Goal: Task Accomplishment & Management: Complete application form

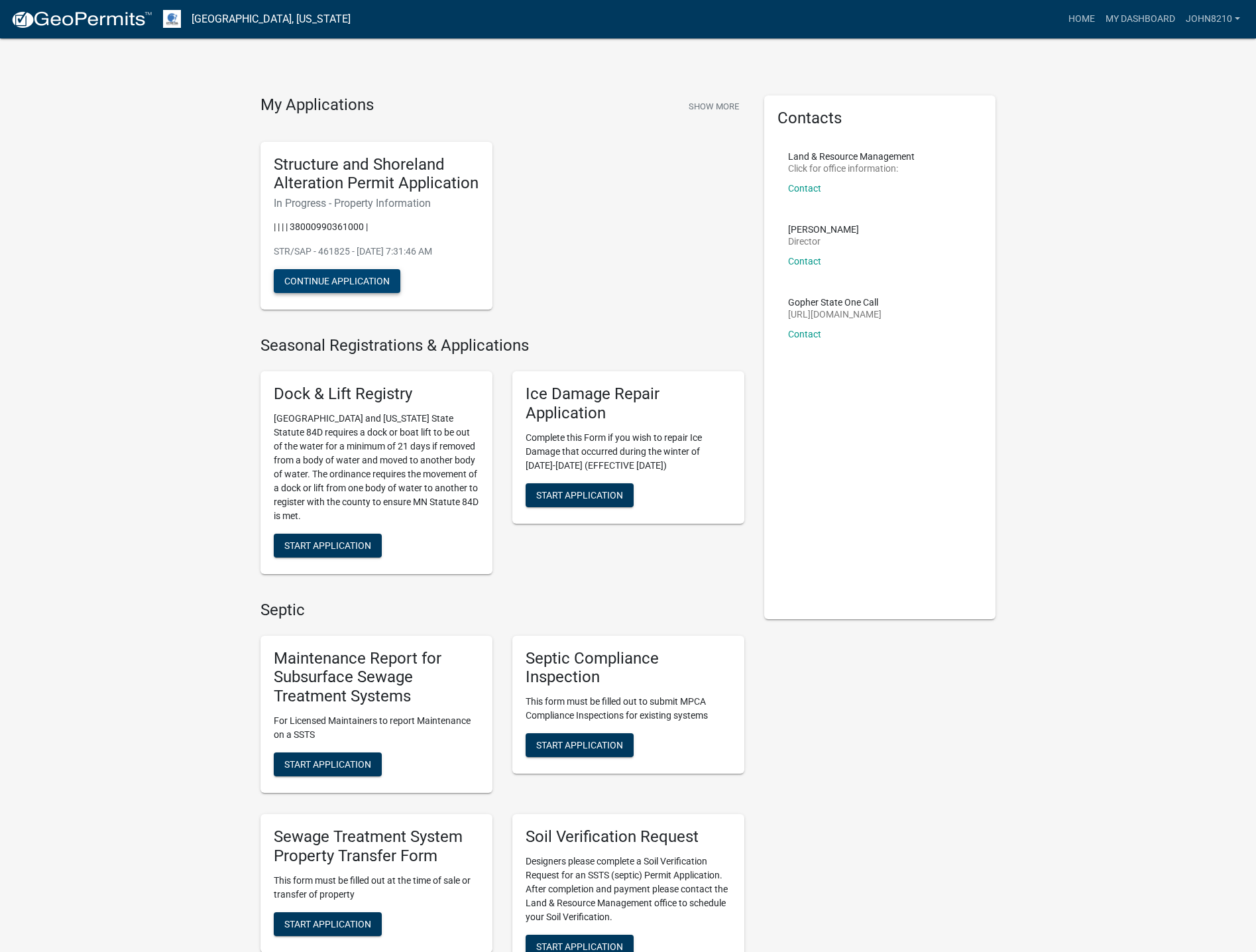
click at [347, 275] on button "Continue Application" at bounding box center [337, 281] width 127 height 24
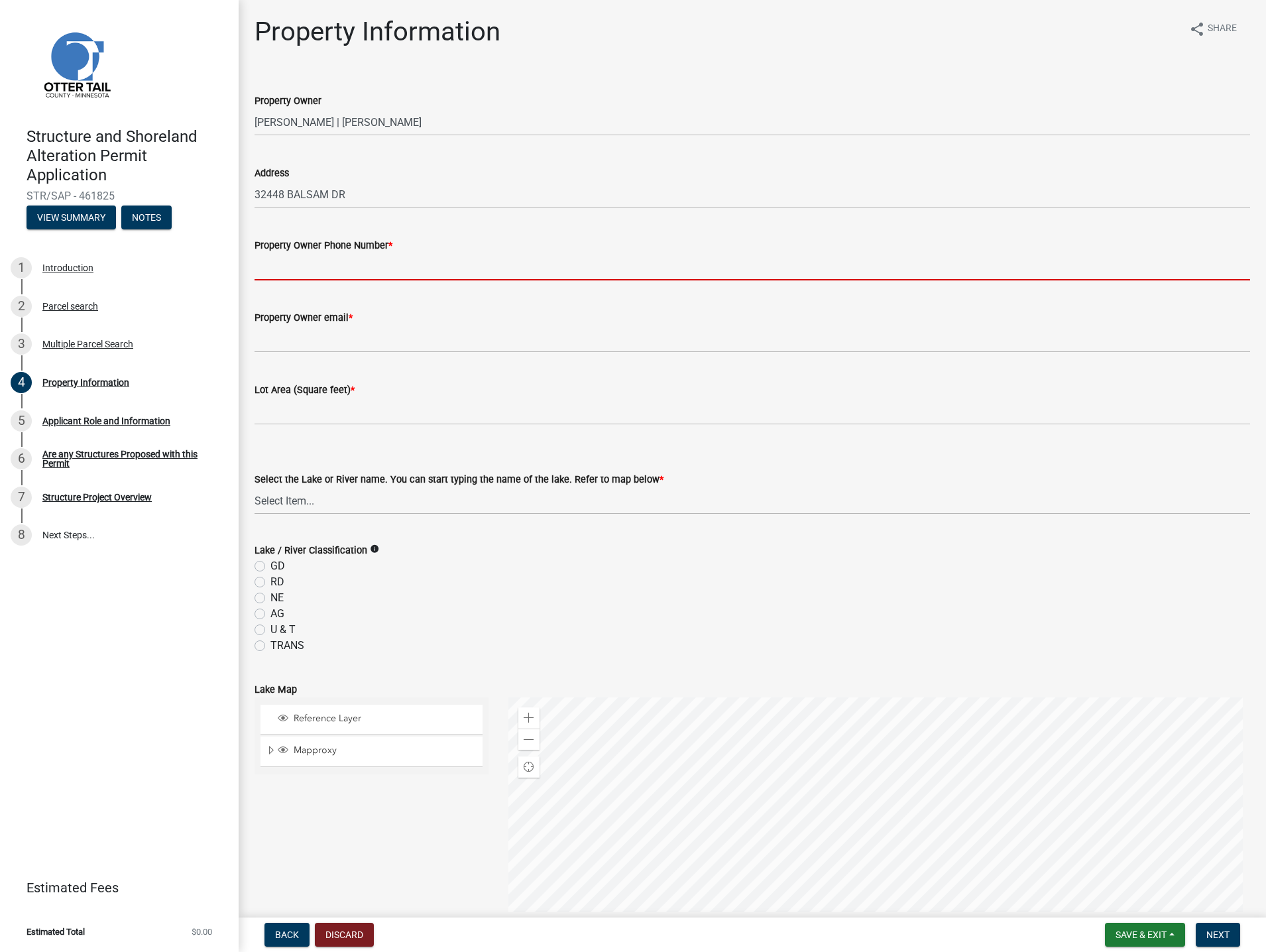
click at [391, 265] on input "Property Owner Phone Number *" at bounding box center [752, 266] width 996 height 27
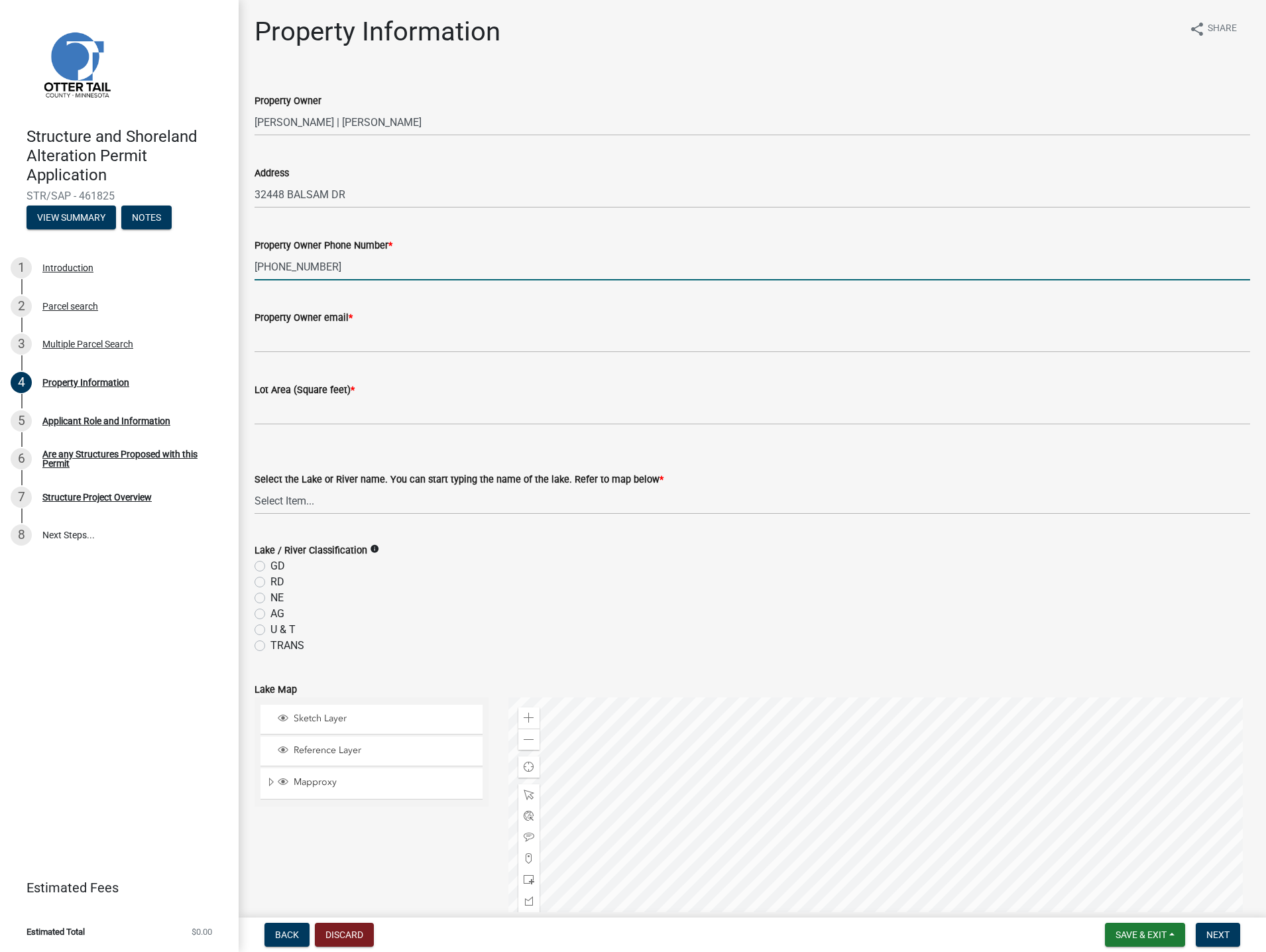
type input "[PHONE_NUMBER]"
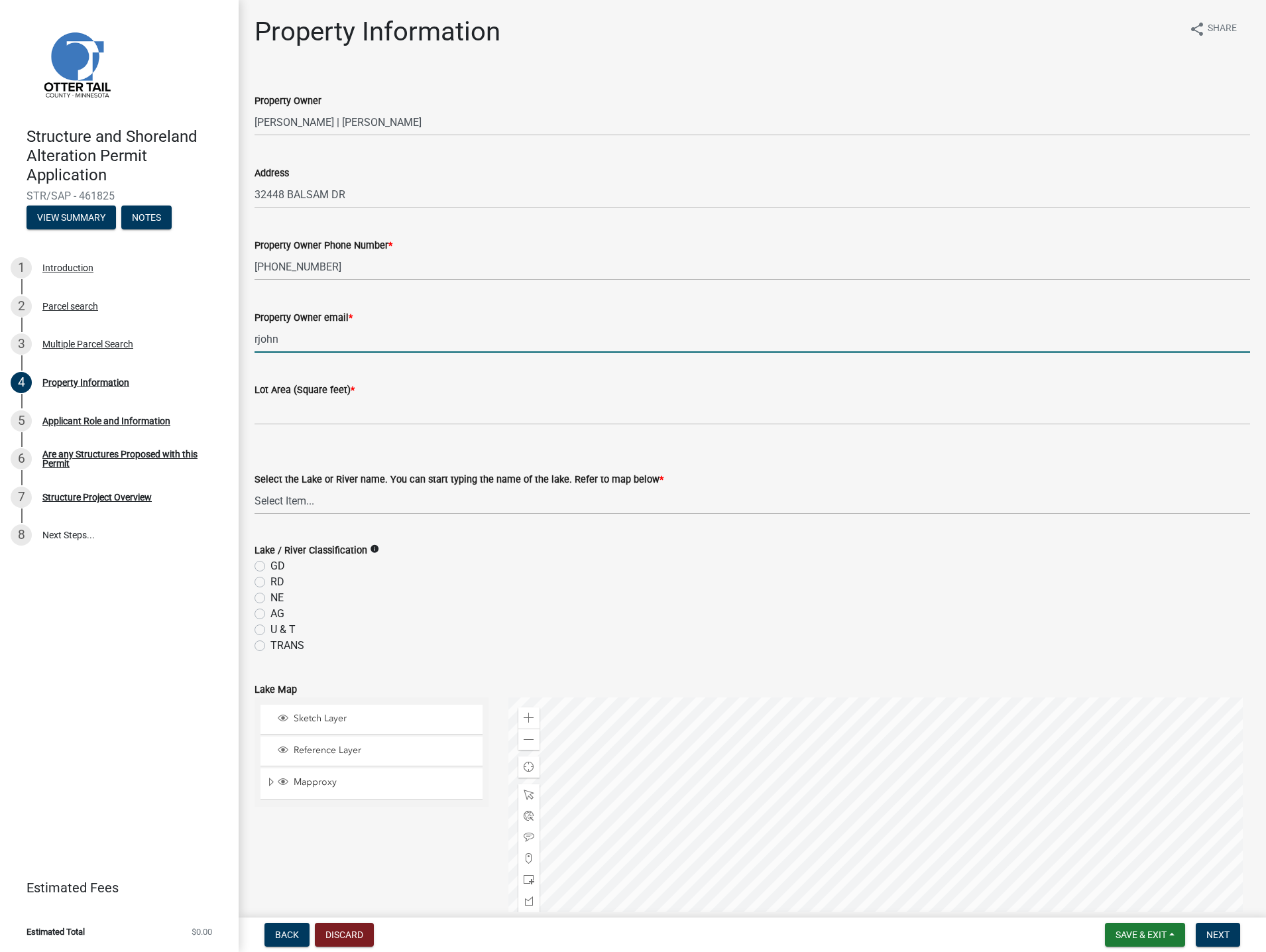
type input "[EMAIL_ADDRESS][DOMAIN_NAME]"
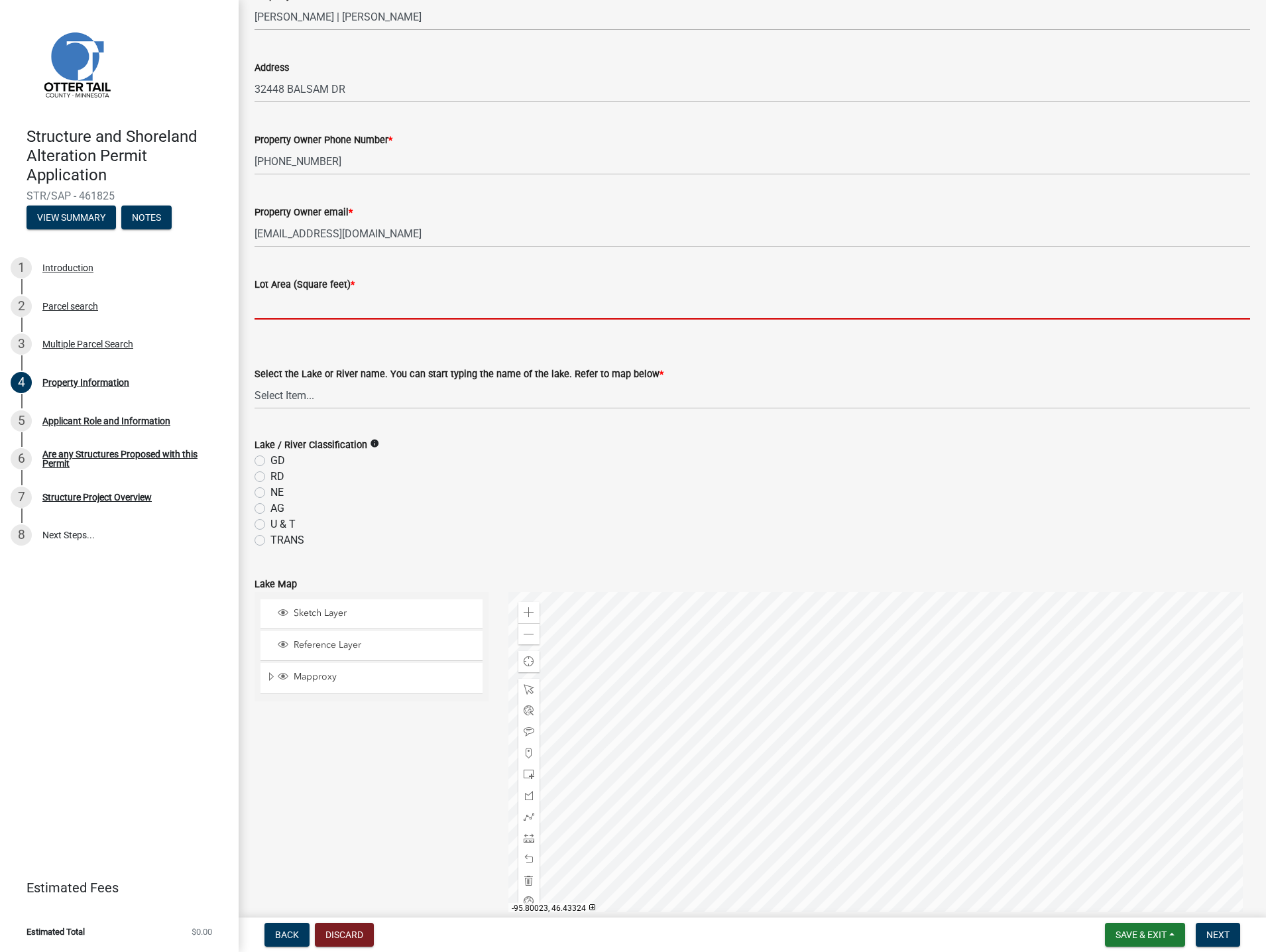
scroll to position [102, 0]
click at [383, 397] on div "Select the Lake or River name. You can start typing the name of the lake. Refer…" at bounding box center [752, 391] width 996 height 43
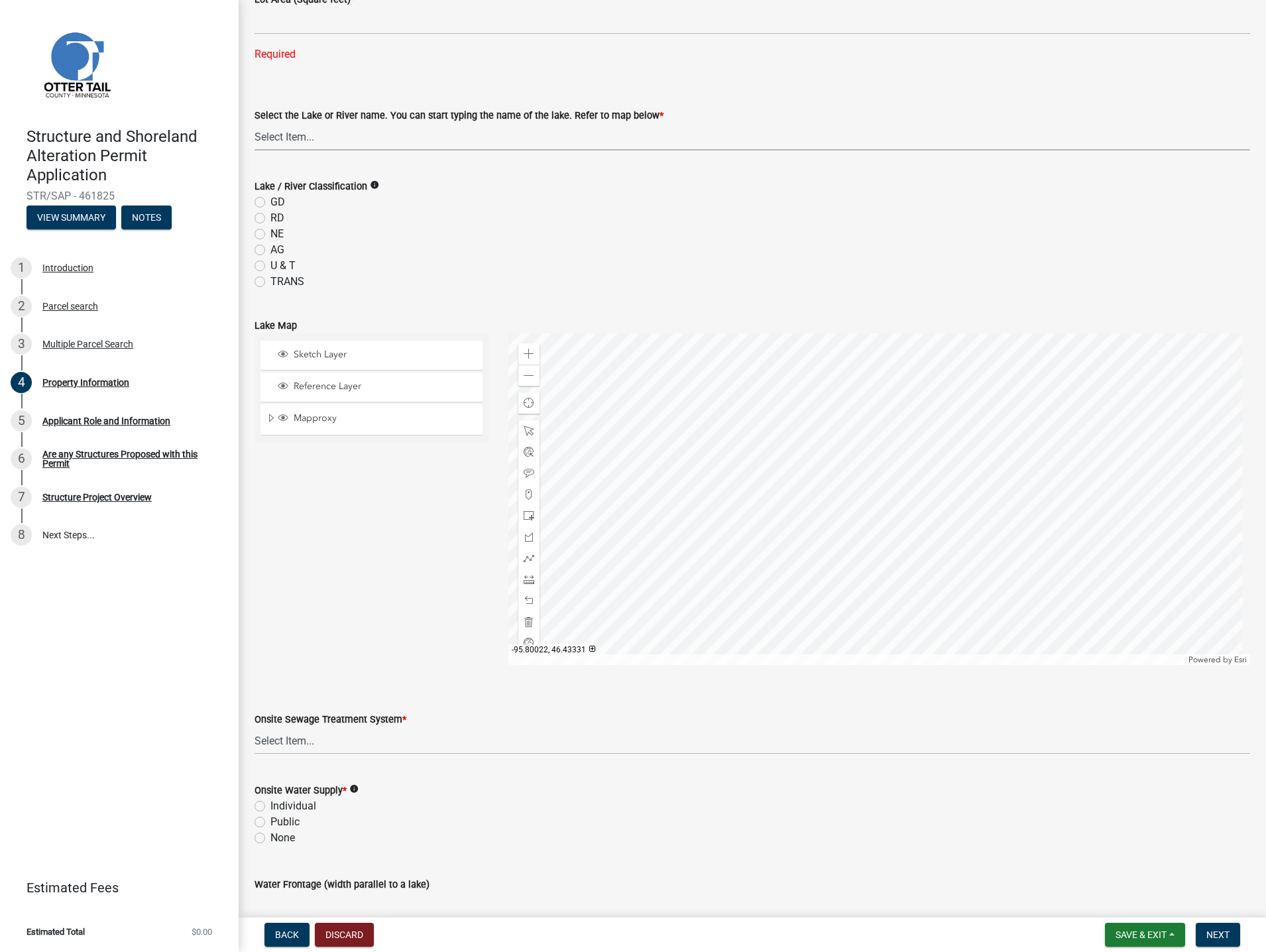
scroll to position [367, 0]
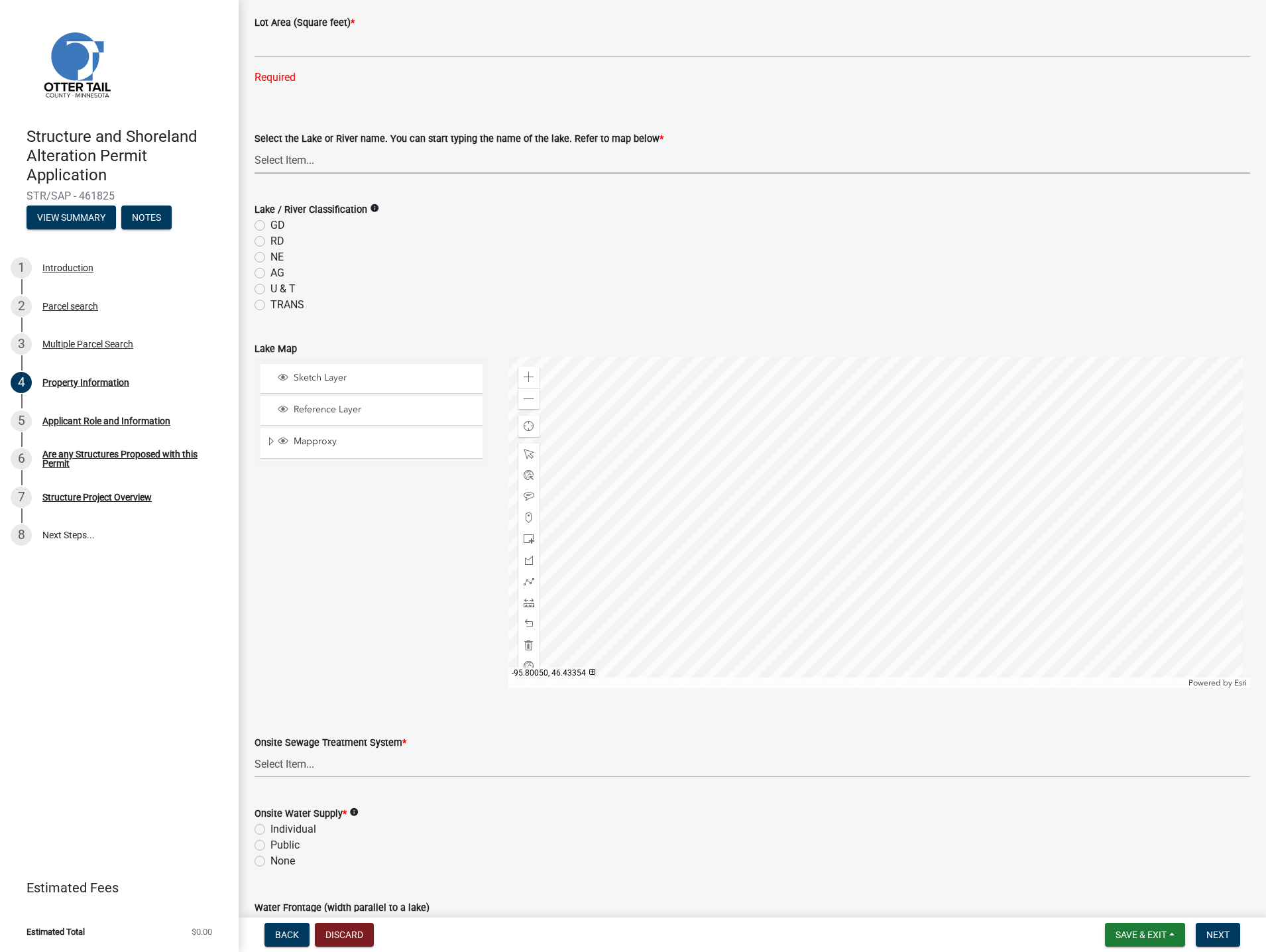
click at [373, 144] on label "Select the Lake or River name. You can start typing the name of the lake. Refer…" at bounding box center [459, 140] width 409 height 9
click at [373, 146] on select "Select Item... None [PERSON_NAME] 56-031 [PERSON_NAME] 56-118 [PERSON_NAME] 56-…" at bounding box center [752, 160] width 996 height 27
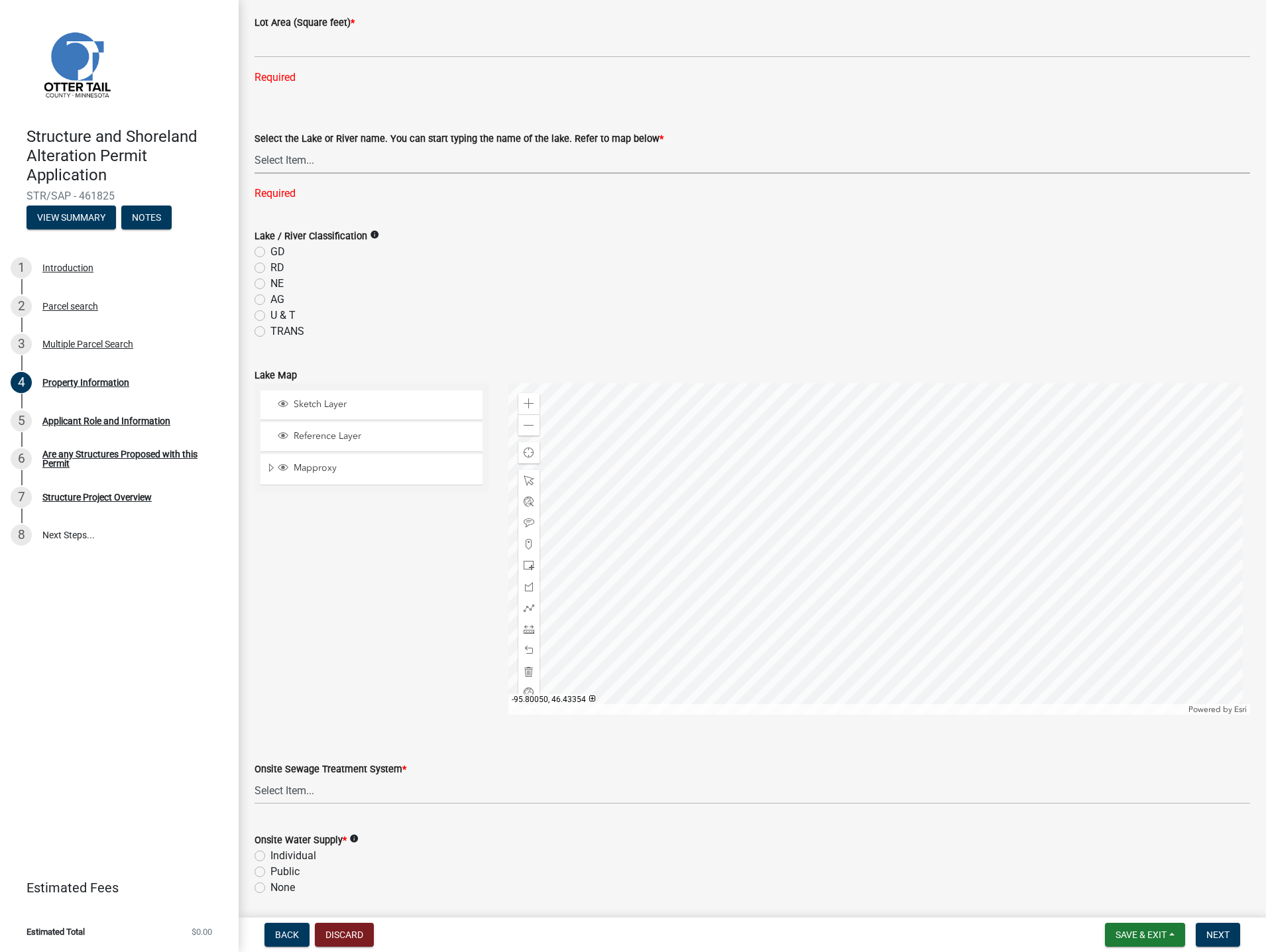
click at [370, 161] on select "Select Item... None [PERSON_NAME] 56-031 [PERSON_NAME] 56-118 [PERSON_NAME] 56-…" at bounding box center [752, 160] width 996 height 27
click at [254, 146] on select "Select Item... None [PERSON_NAME] 56-031 [PERSON_NAME] 56-118 [PERSON_NAME] 56-…" at bounding box center [752, 160] width 996 height 27
select select "b85226d5-673a-420e-8869-9201c2f9c5db"
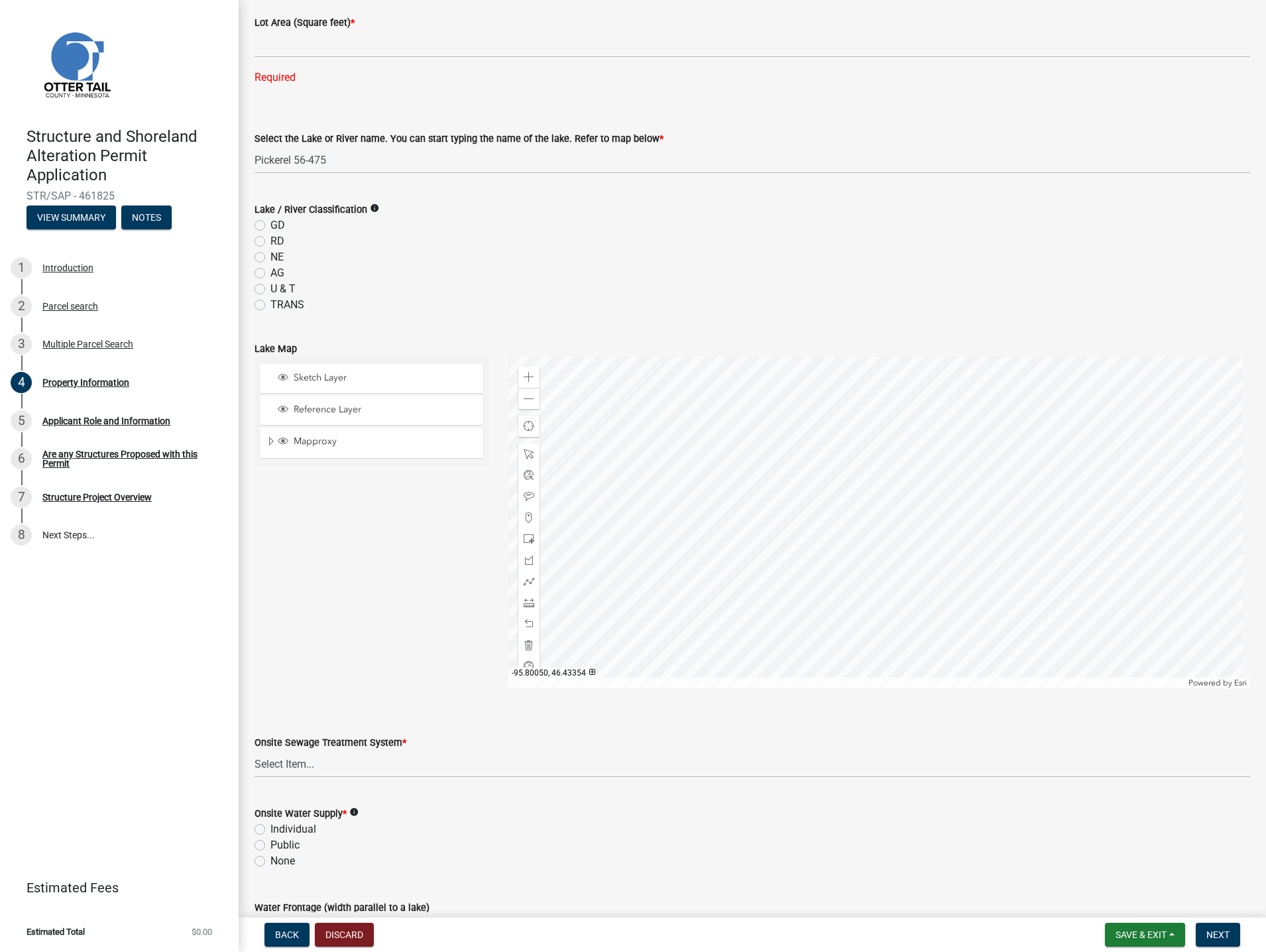
click at [374, 206] on icon "info" at bounding box center [375, 208] width 9 height 9
click at [270, 240] on label "RD" at bounding box center [277, 241] width 14 height 16
click at [270, 240] on input "RD" at bounding box center [274, 237] width 9 height 9
radio input "true"
click at [523, 401] on span at bounding box center [529, 399] width 11 height 11
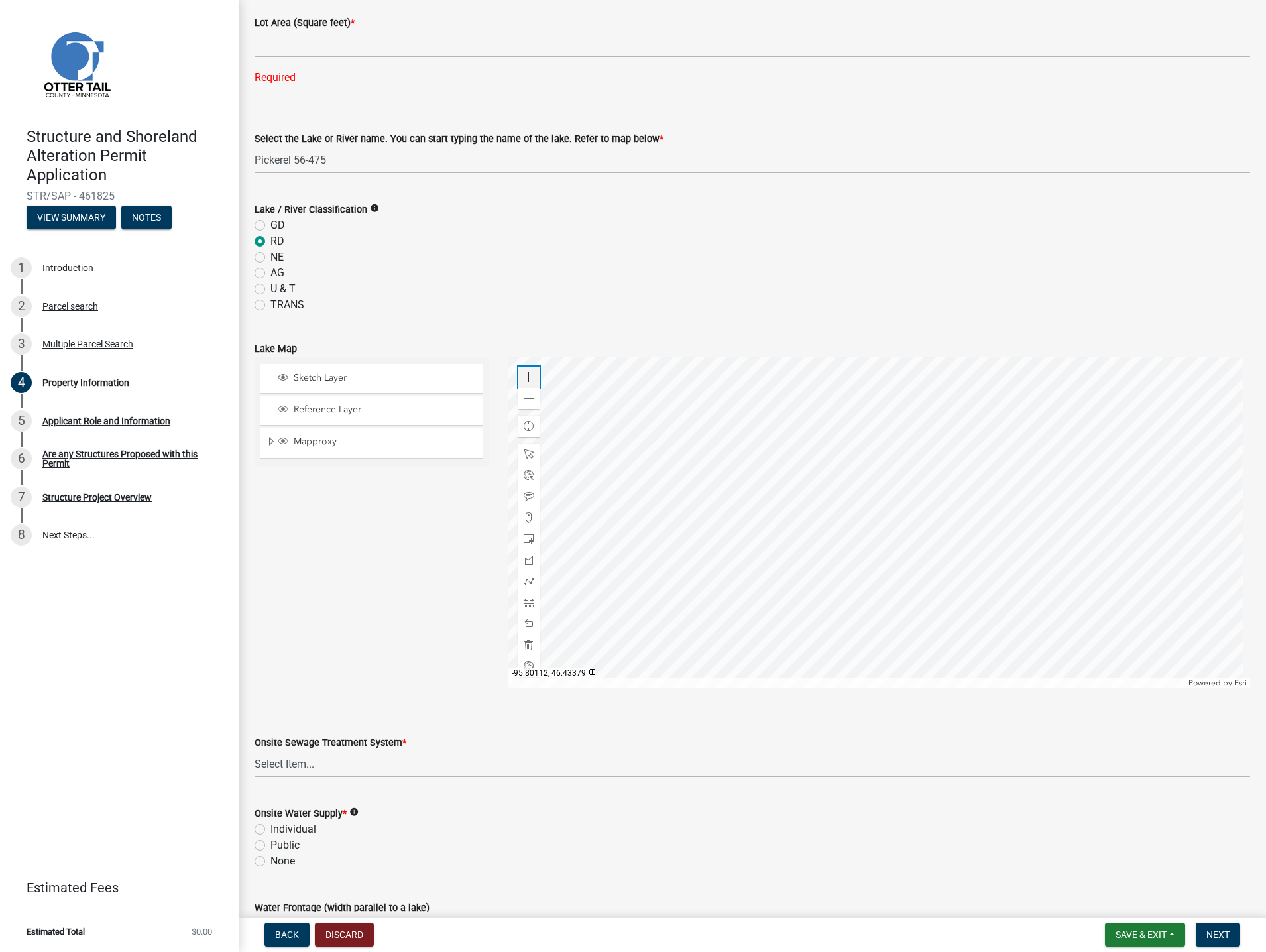
click at [523, 371] on div "Zoom in" at bounding box center [529, 377] width 21 height 21
click at [304, 376] on span "Sketch Layer" at bounding box center [384, 378] width 188 height 12
click at [316, 443] on span "Mapproxy" at bounding box center [384, 441] width 188 height 12
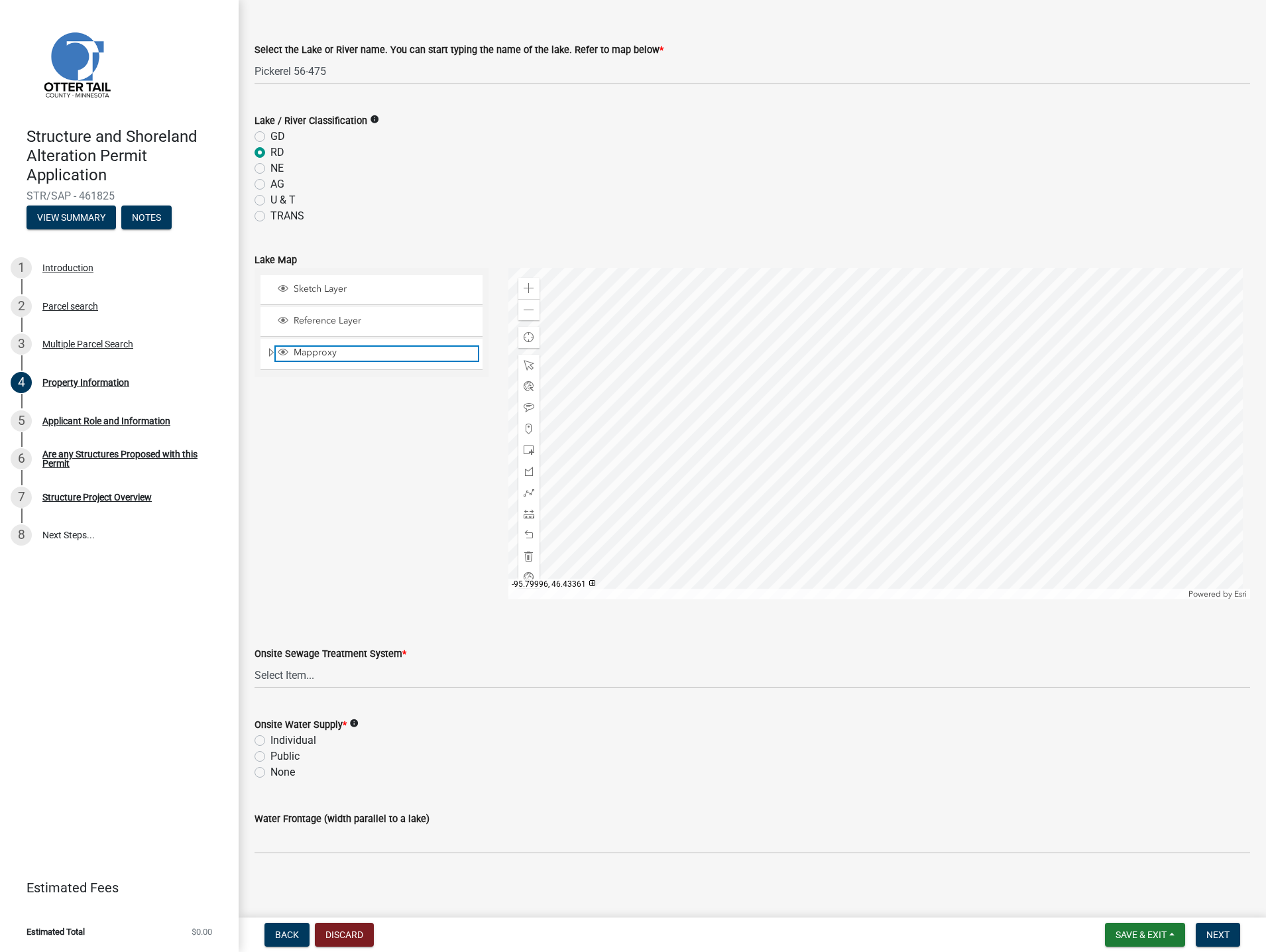
scroll to position [460, 0]
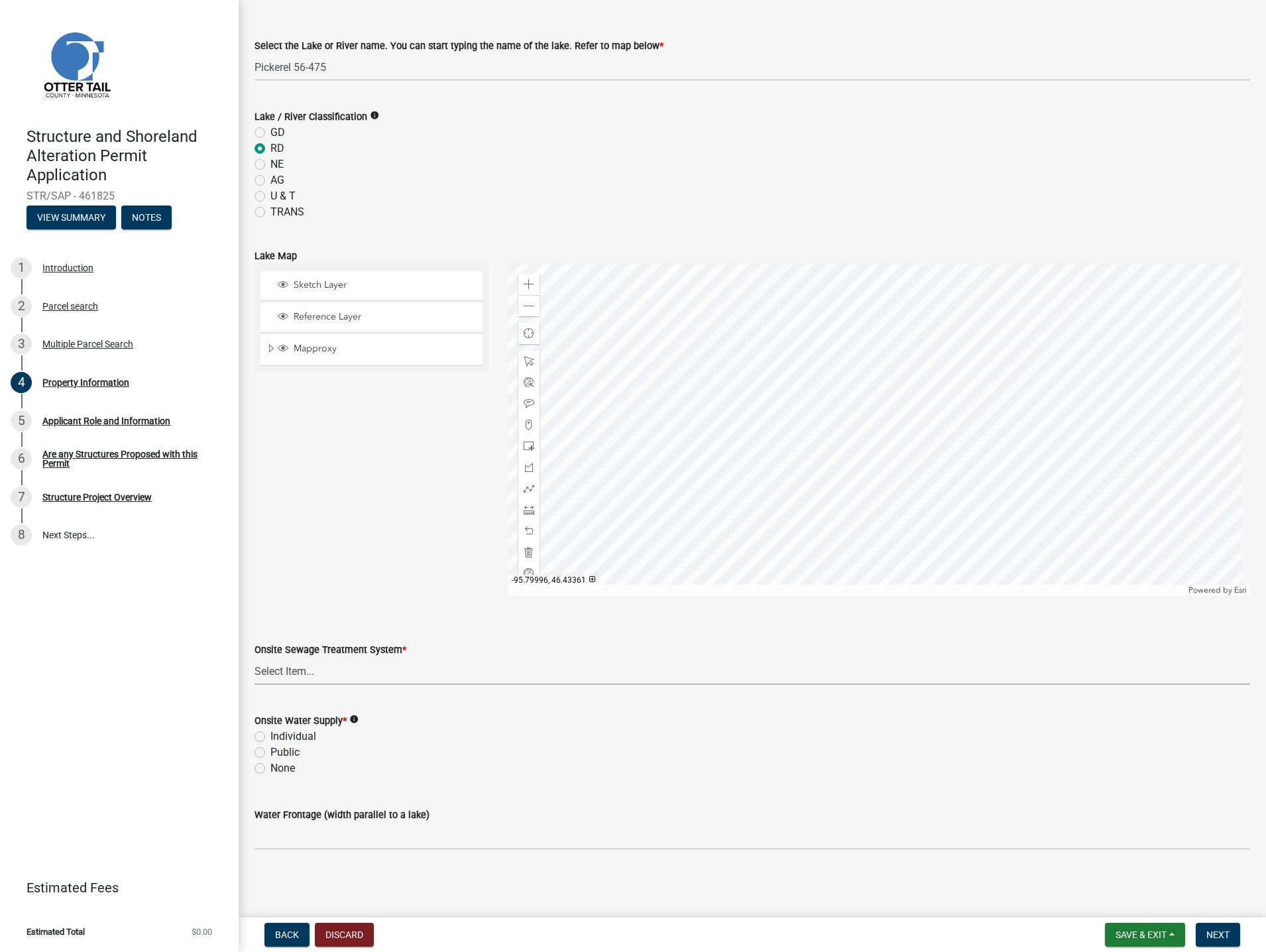
click at [280, 674] on select "Select Item... L&R Certificate of Compliance within 5yrs Compliance Inspection …" at bounding box center [752, 671] width 996 height 27
click at [254, 658] on select "Select Item... L&R Certificate of Compliance within 5yrs Compliance Inspection …" at bounding box center [752, 671] width 996 height 27
select select "bc95ce3f-9706-43bd-97a5-80c1e912429f"
click at [270, 739] on label "Individual" at bounding box center [293, 736] width 46 height 16
click at [270, 737] on input "Individual" at bounding box center [274, 732] width 9 height 9
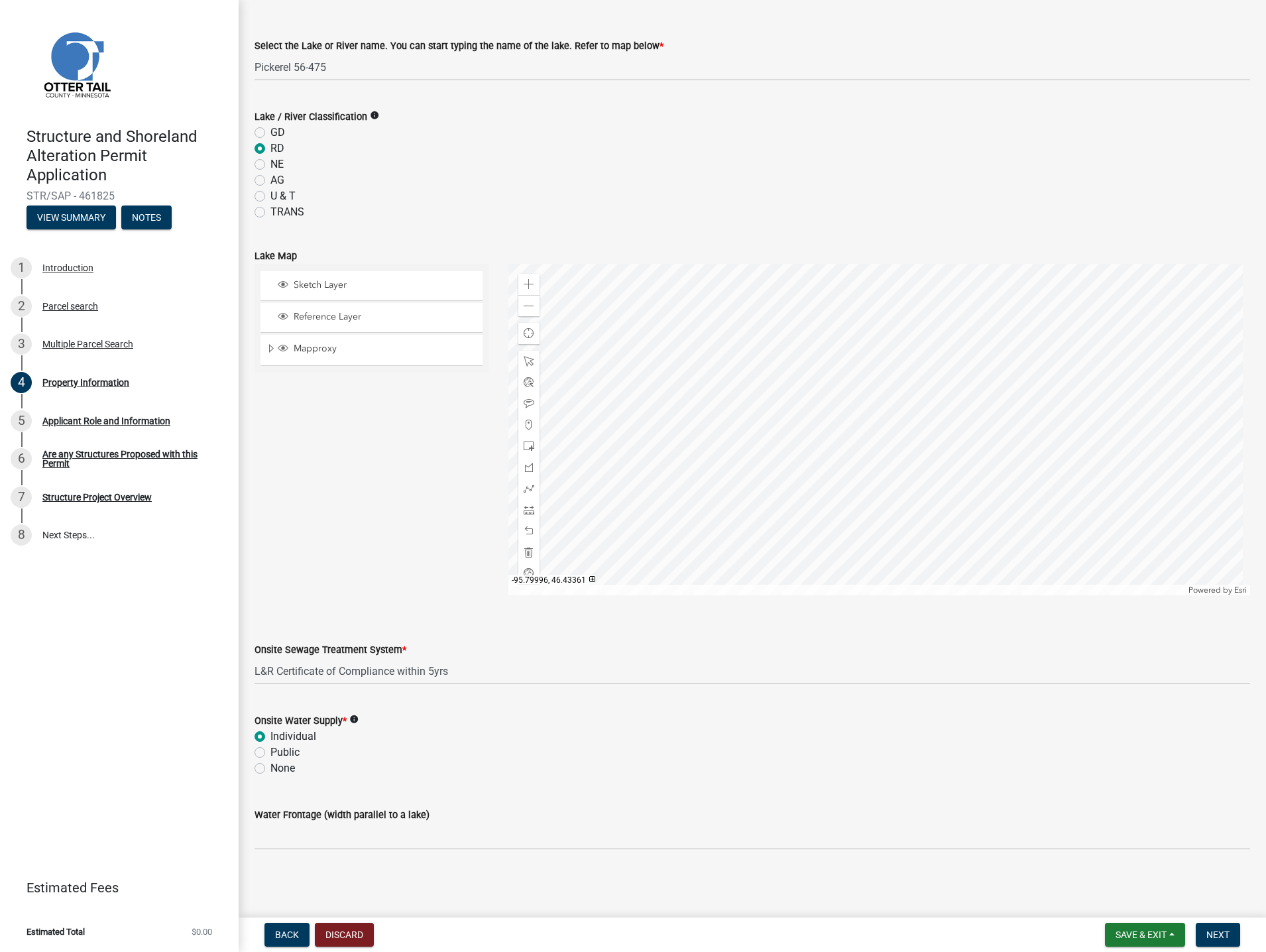
radio input "true"
click at [390, 824] on input "Water Frontage (width parallel to a lake)" at bounding box center [752, 836] width 996 height 27
click at [380, 812] on label "Water Frontage (width parallel to a lake)" at bounding box center [342, 815] width 175 height 9
click at [380, 822] on input "Water Frontage (width parallel to a lake)" at bounding box center [752, 836] width 996 height 27
type input "f"
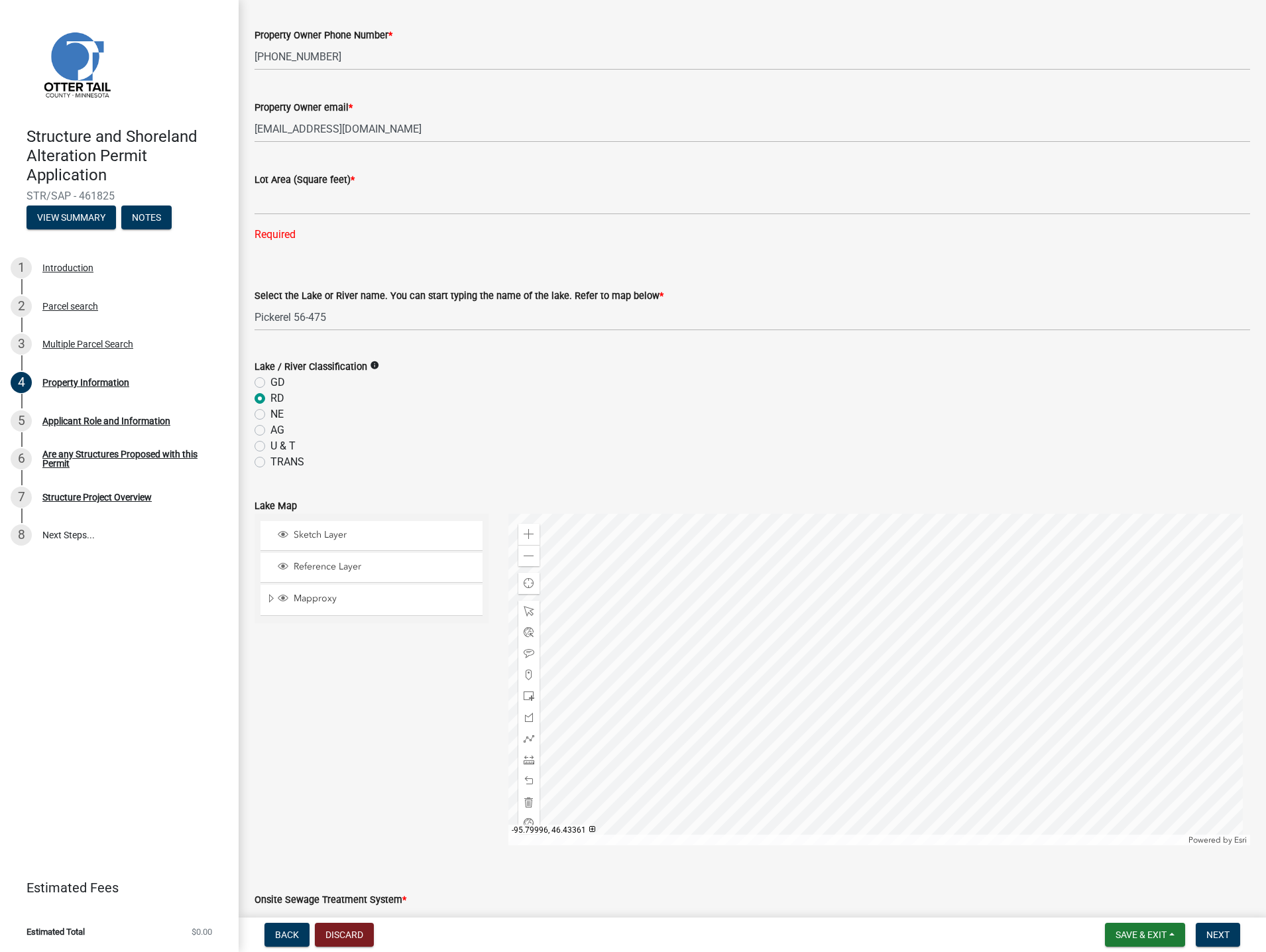
scroll to position [195, 0]
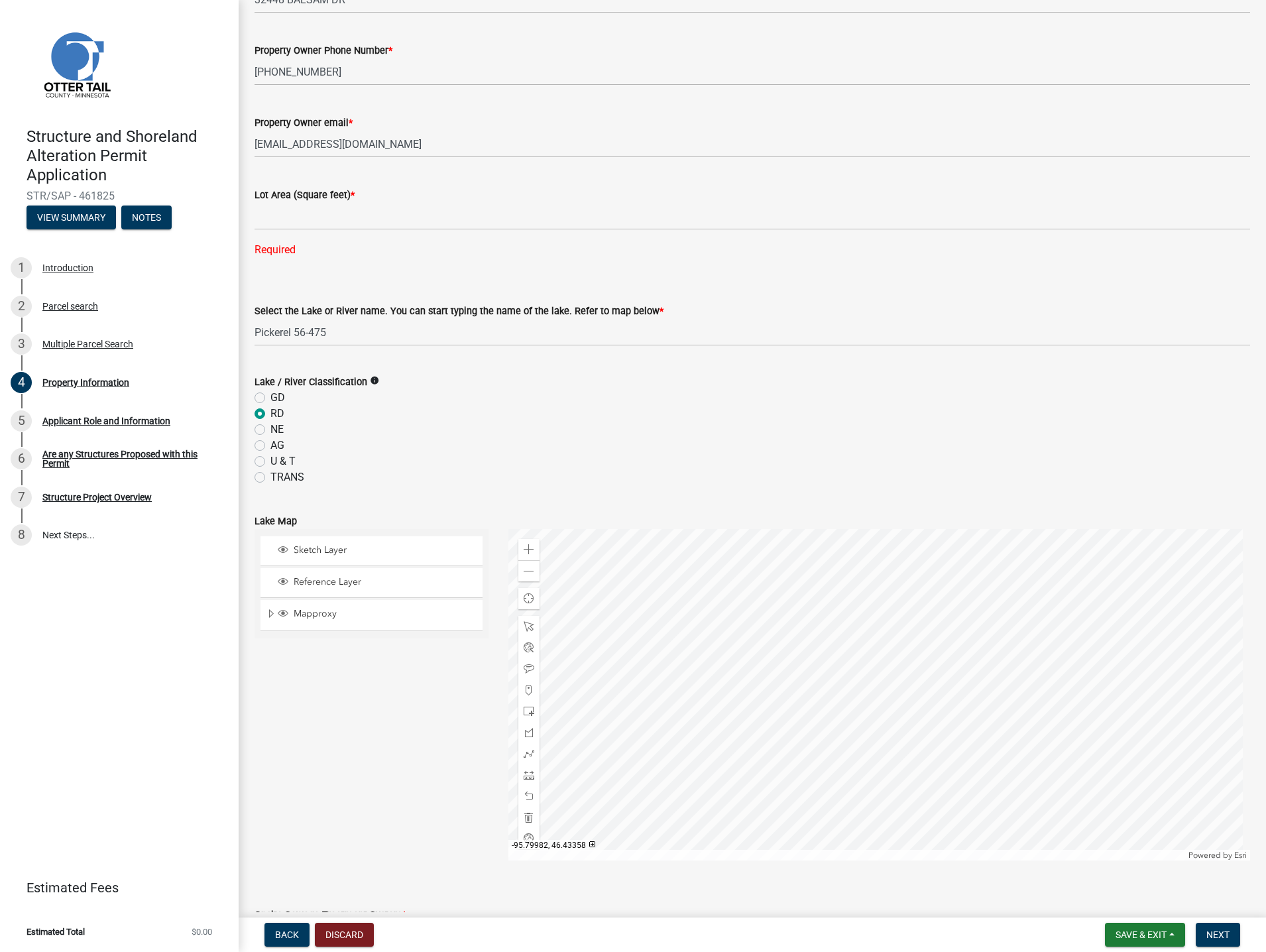
type input "We have 73 feet of frontage."
click at [265, 247] on div "Required" at bounding box center [752, 250] width 996 height 16
click at [332, 191] on label "Lot Area (Square feet) *" at bounding box center [304, 196] width 100 height 9
click at [835, 693] on div at bounding box center [879, 694] width 742 height 331
click at [856, 635] on div at bounding box center [879, 694] width 742 height 331
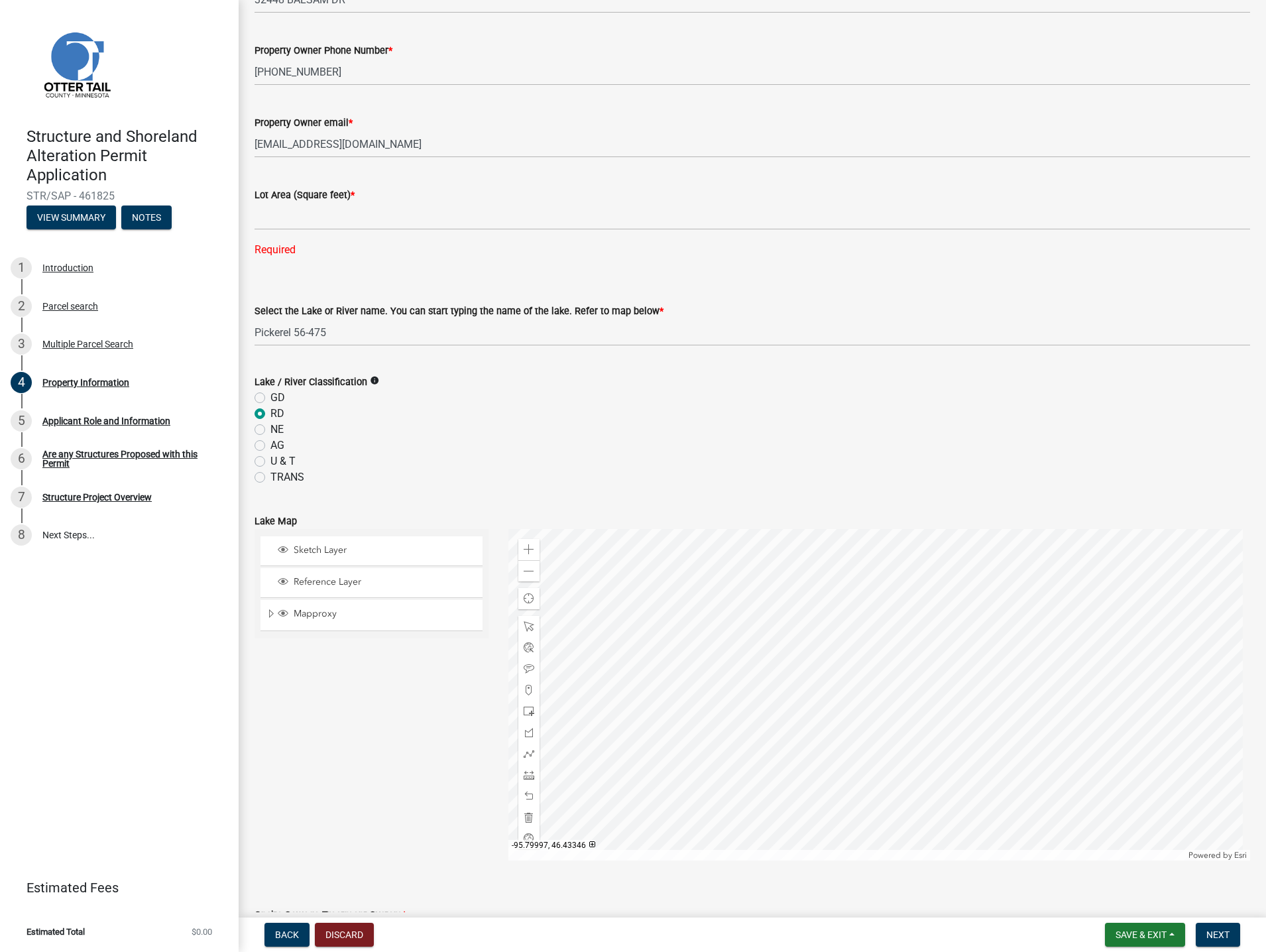
click at [815, 635] on div at bounding box center [879, 694] width 742 height 331
click at [287, 206] on input "text" at bounding box center [752, 216] width 996 height 27
click at [1227, 935] on span "Next" at bounding box center [1218, 935] width 23 height 11
click at [1207, 935] on span "Next" at bounding box center [1218, 935] width 23 height 11
click at [1171, 935] on button "Save & Exit" at bounding box center [1145, 935] width 80 height 24
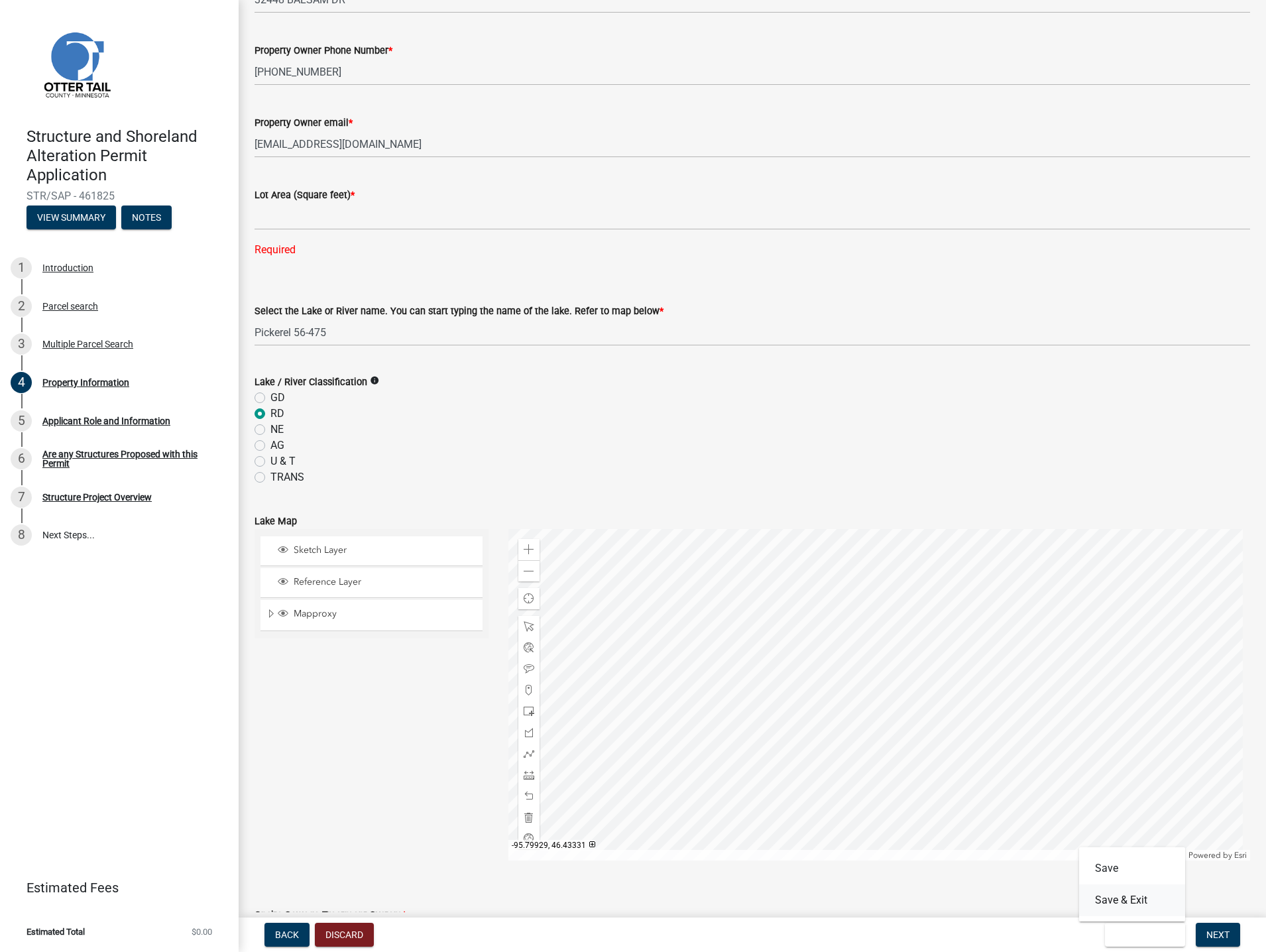
click at [1143, 899] on button "Save & Exit" at bounding box center [1132, 900] width 106 height 32
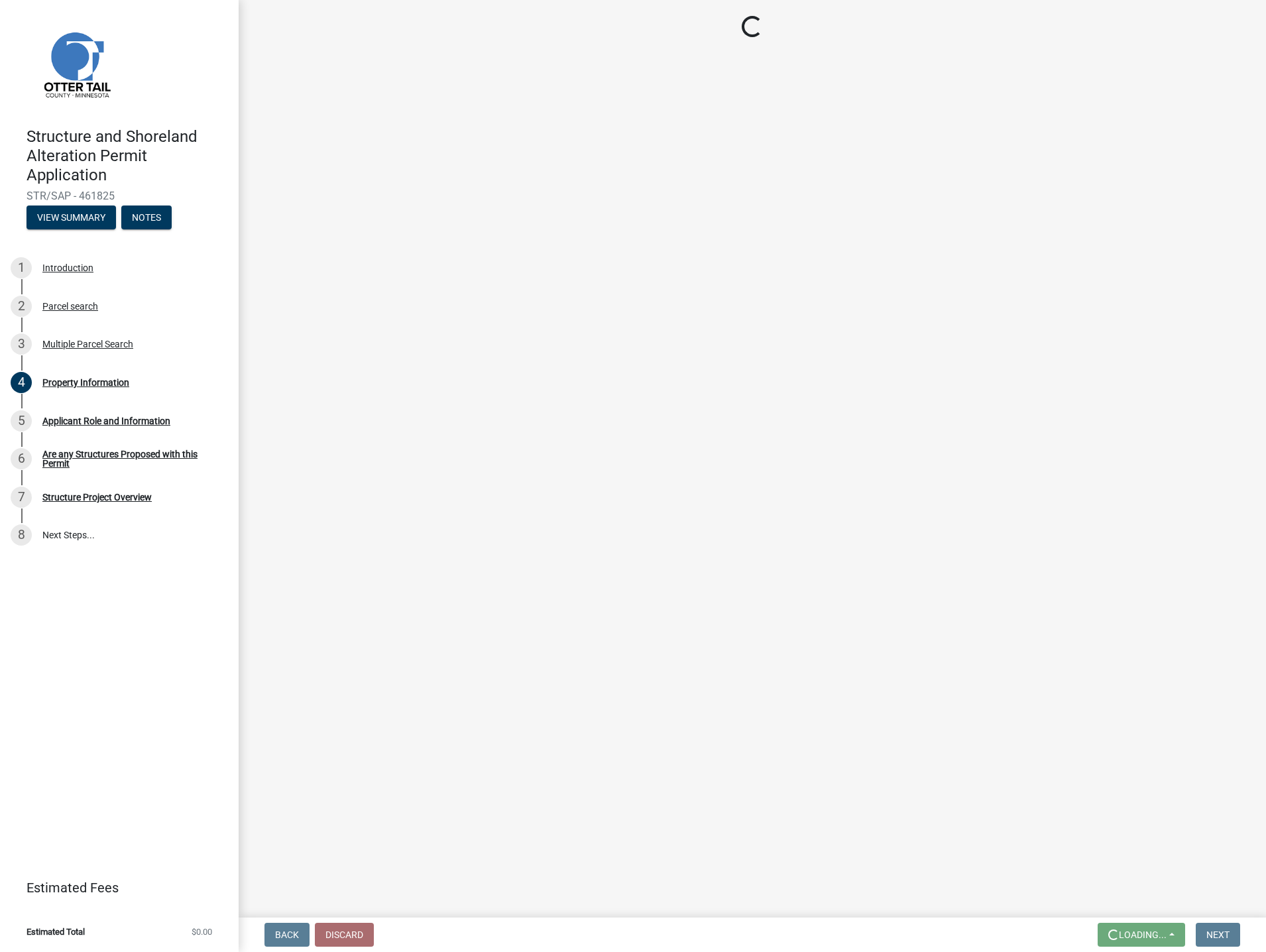
scroll to position [0, 0]
